Goal: Information Seeking & Learning: Learn about a topic

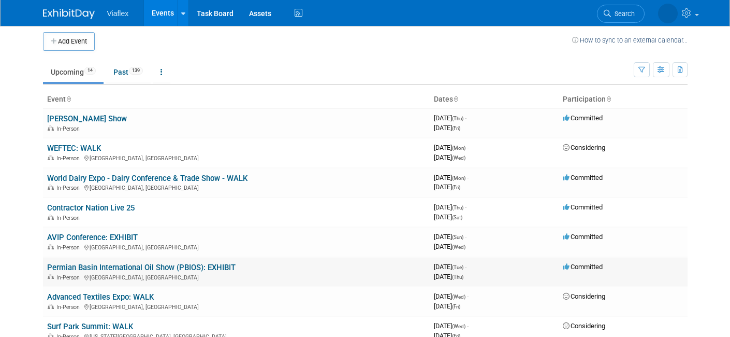
scroll to position [6, 0]
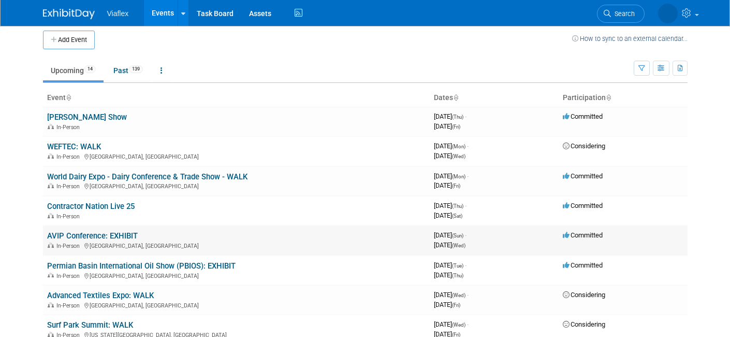
click at [122, 233] on link "AVIP Conference: EXHIBIT" at bounding box center [92, 235] width 91 height 9
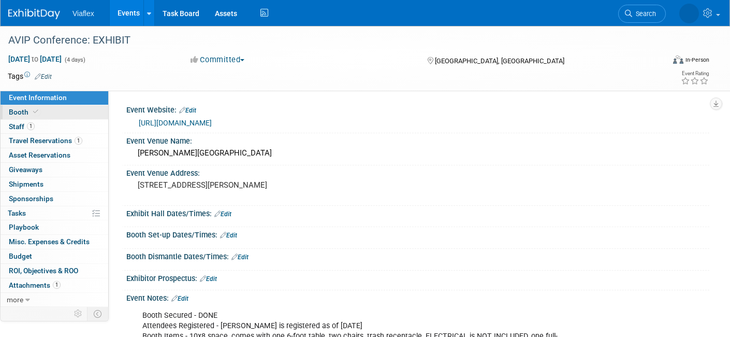
click at [14, 112] on span "Booth" at bounding box center [25, 112] width 32 height 8
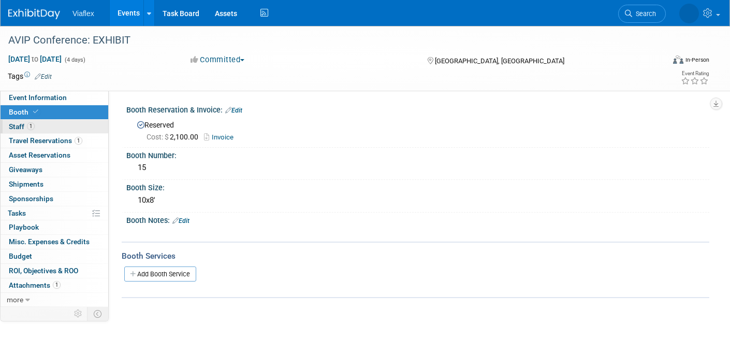
click at [15, 122] on span "Staff 1" at bounding box center [22, 126] width 26 height 8
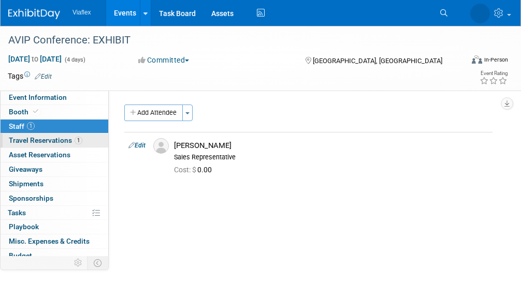
click at [33, 141] on span "Travel Reservations 1" at bounding box center [46, 140] width 74 height 8
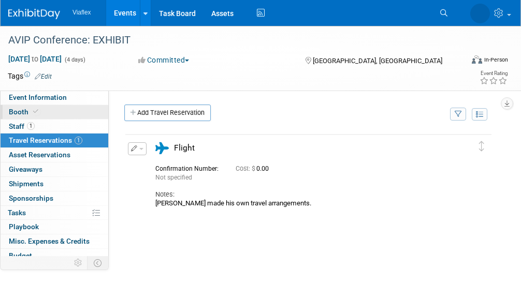
click at [17, 111] on span "Booth" at bounding box center [25, 112] width 32 height 8
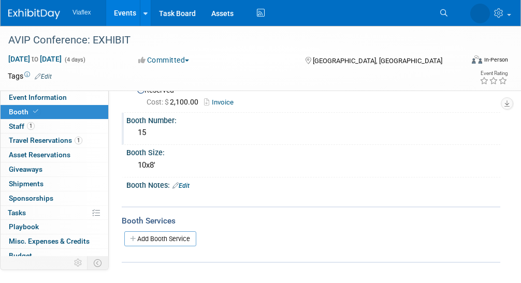
scroll to position [49, 0]
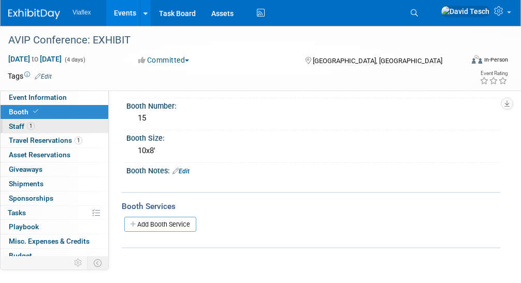
click at [9, 126] on span "Staff 1" at bounding box center [22, 126] width 26 height 8
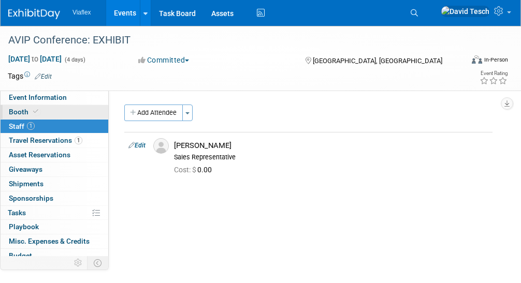
click at [15, 110] on span "Booth" at bounding box center [25, 112] width 32 height 8
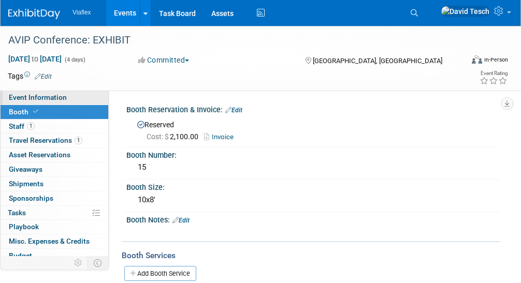
click at [40, 97] on span "Event Information" at bounding box center [38, 97] width 58 height 8
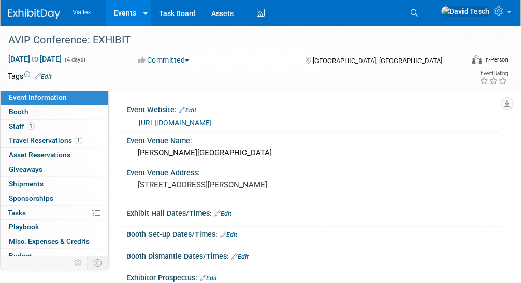
click at [212, 122] on link "[URL][DOMAIN_NAME]" at bounding box center [175, 123] width 73 height 8
